Goal: Navigation & Orientation: Find specific page/section

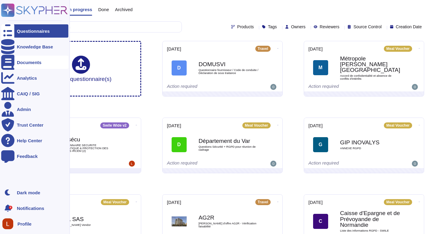
click at [50, 60] on div "Documents" at bounding box center [34, 62] width 67 height 13
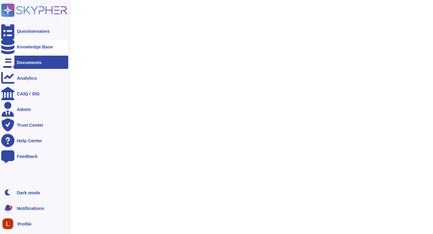
click at [54, 43] on div "Knowledge Base" at bounding box center [34, 46] width 67 height 13
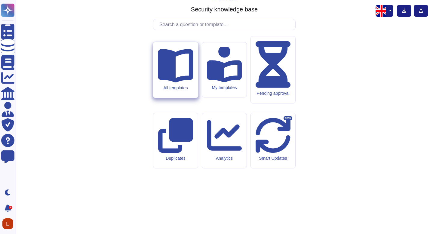
click at [174, 82] on icon at bounding box center [175, 65] width 35 height 33
